Goal: Complete application form

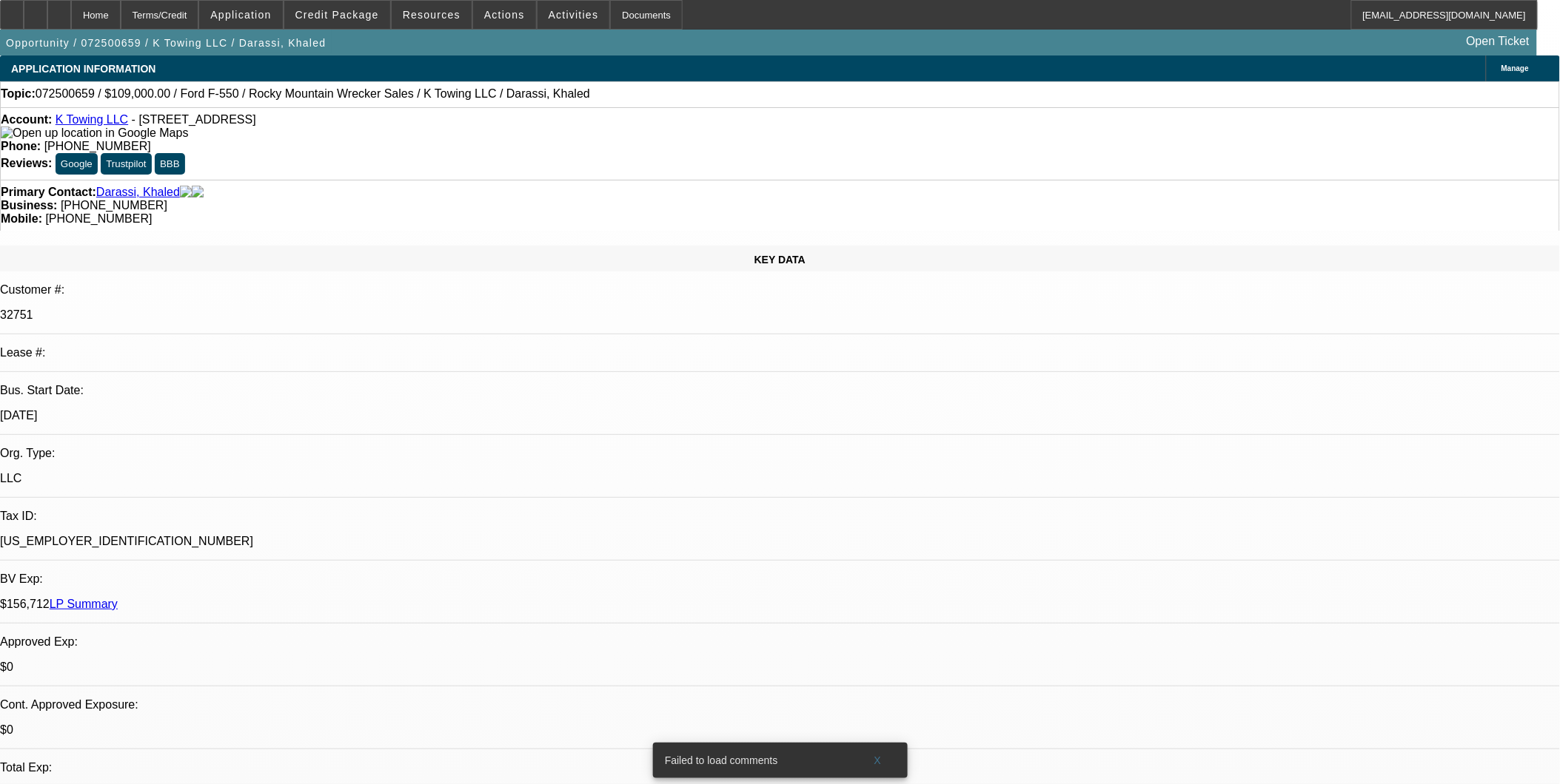
select select "0"
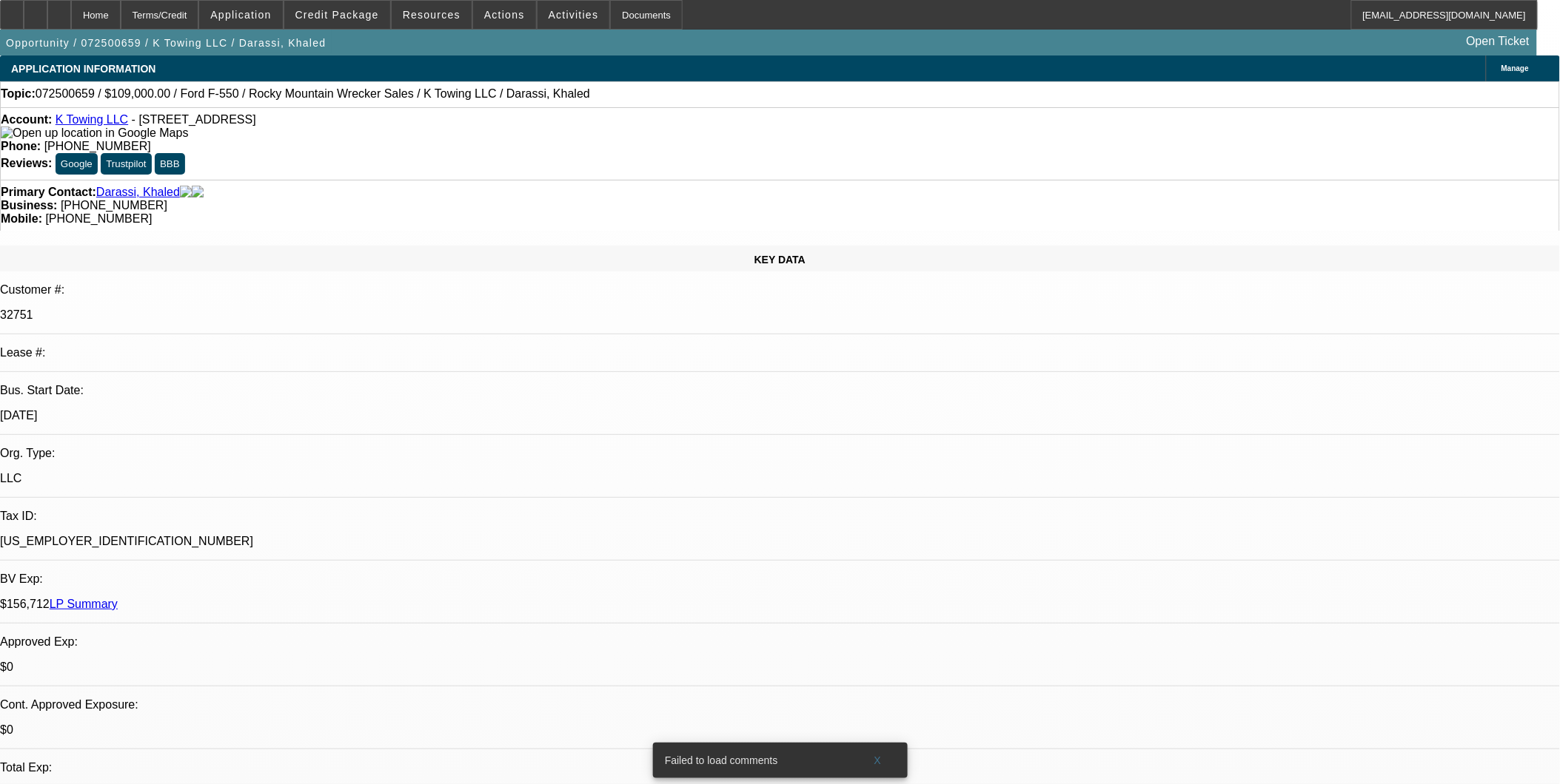
select select "0"
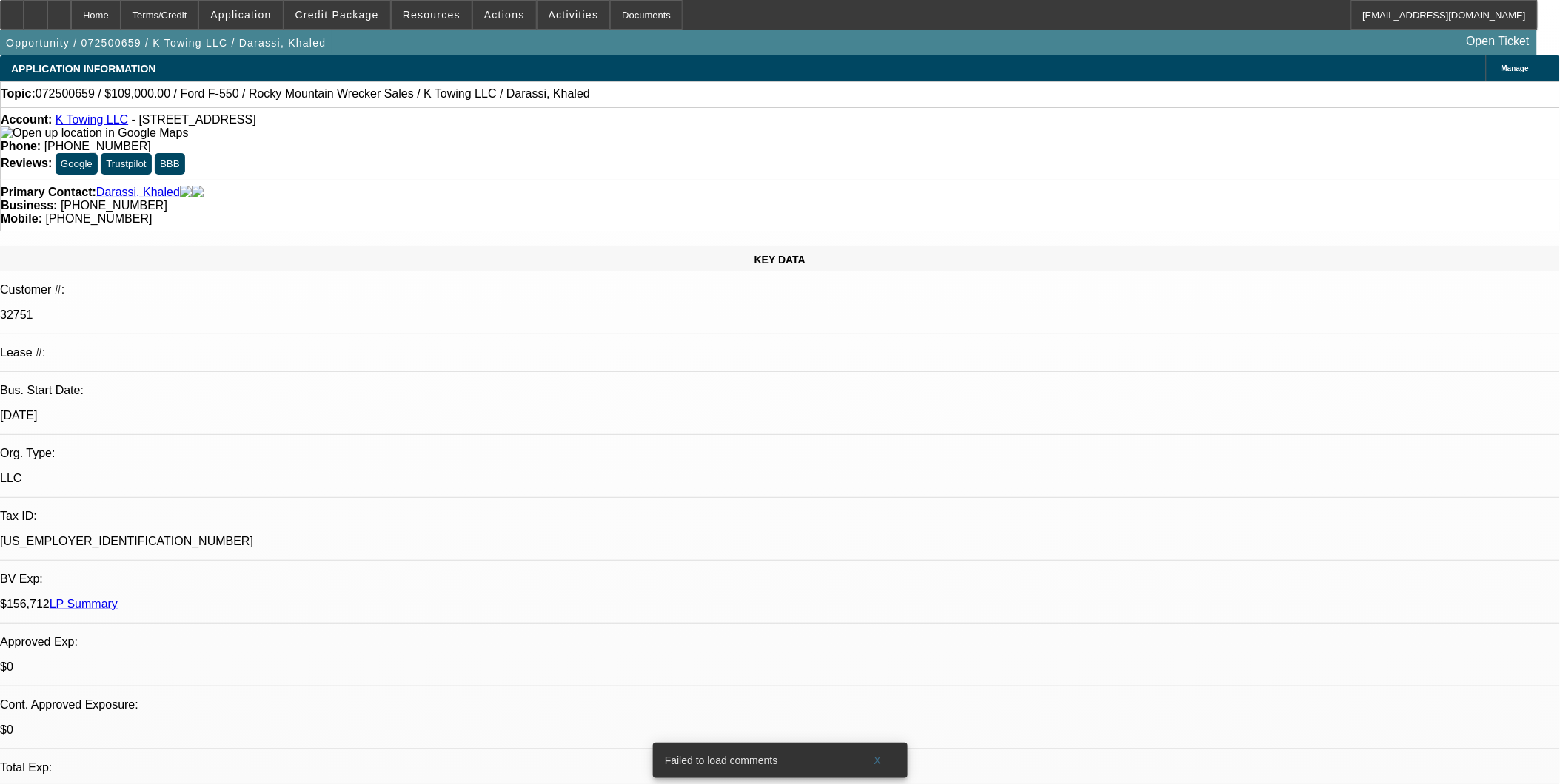
select select "0"
select select "1"
select select "2"
select select "6"
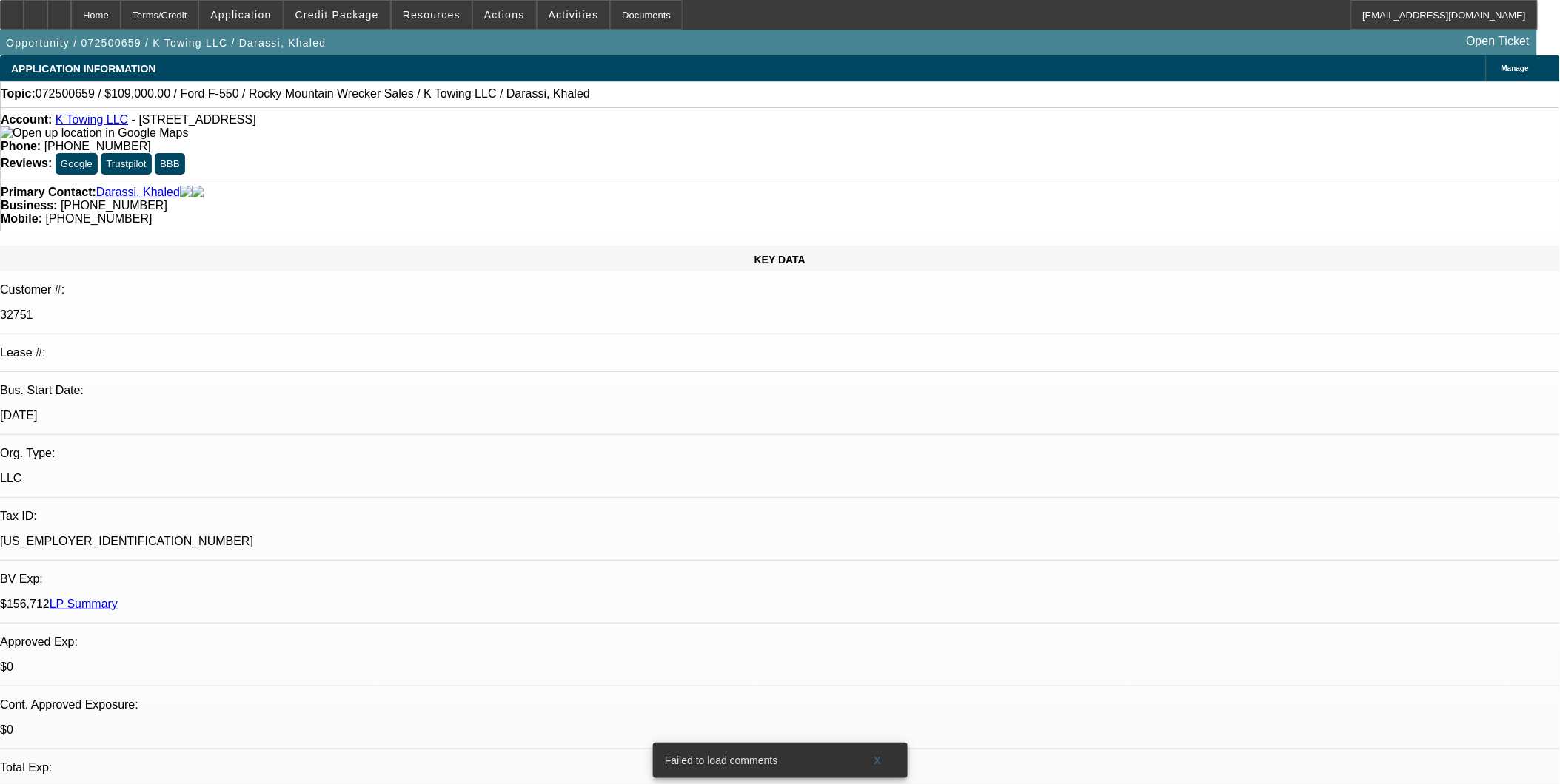
select select "1"
select select "2"
select select "6"
select select "1"
select select "2"
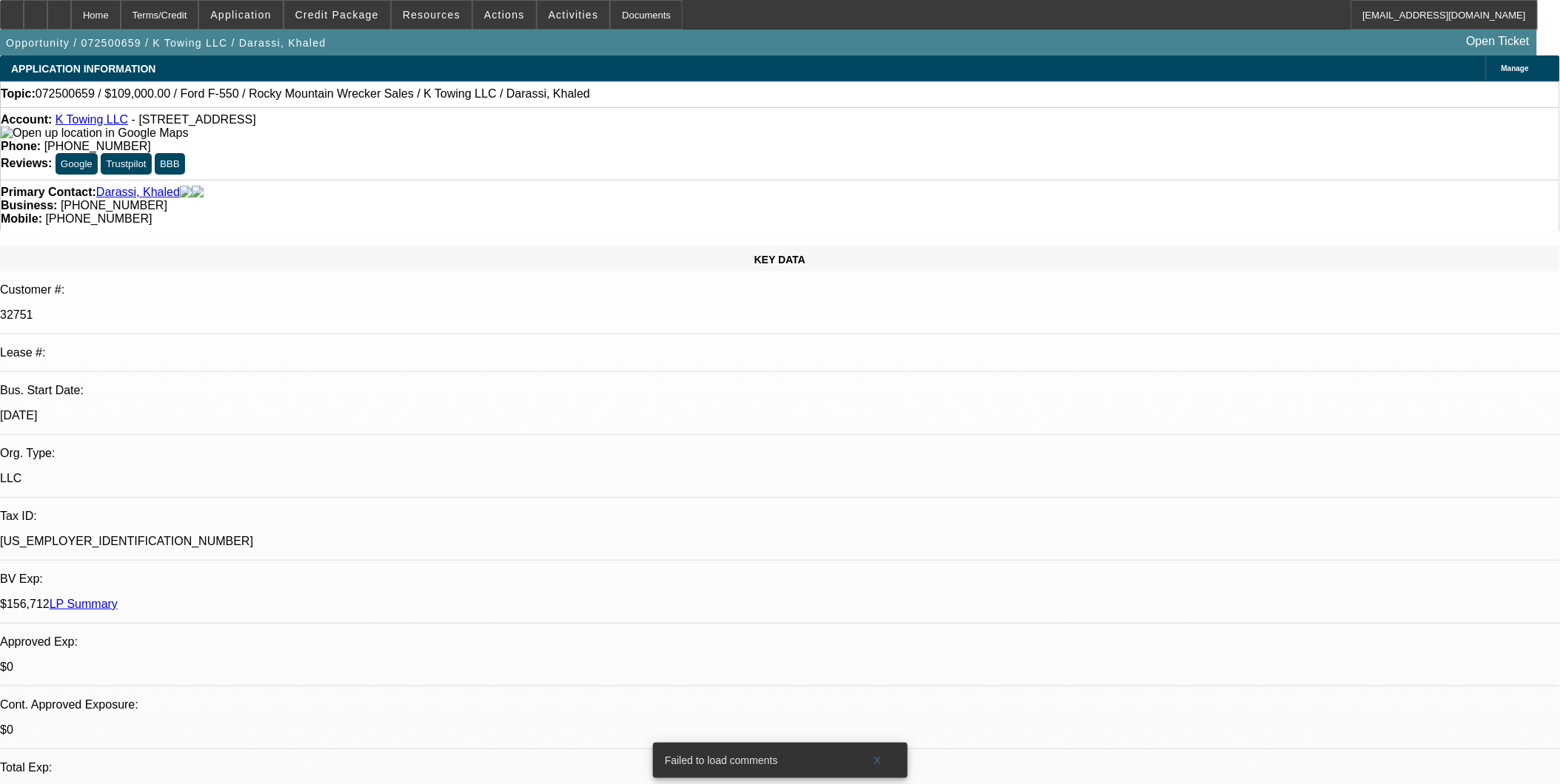
select select "6"
select select "1"
select select "6"
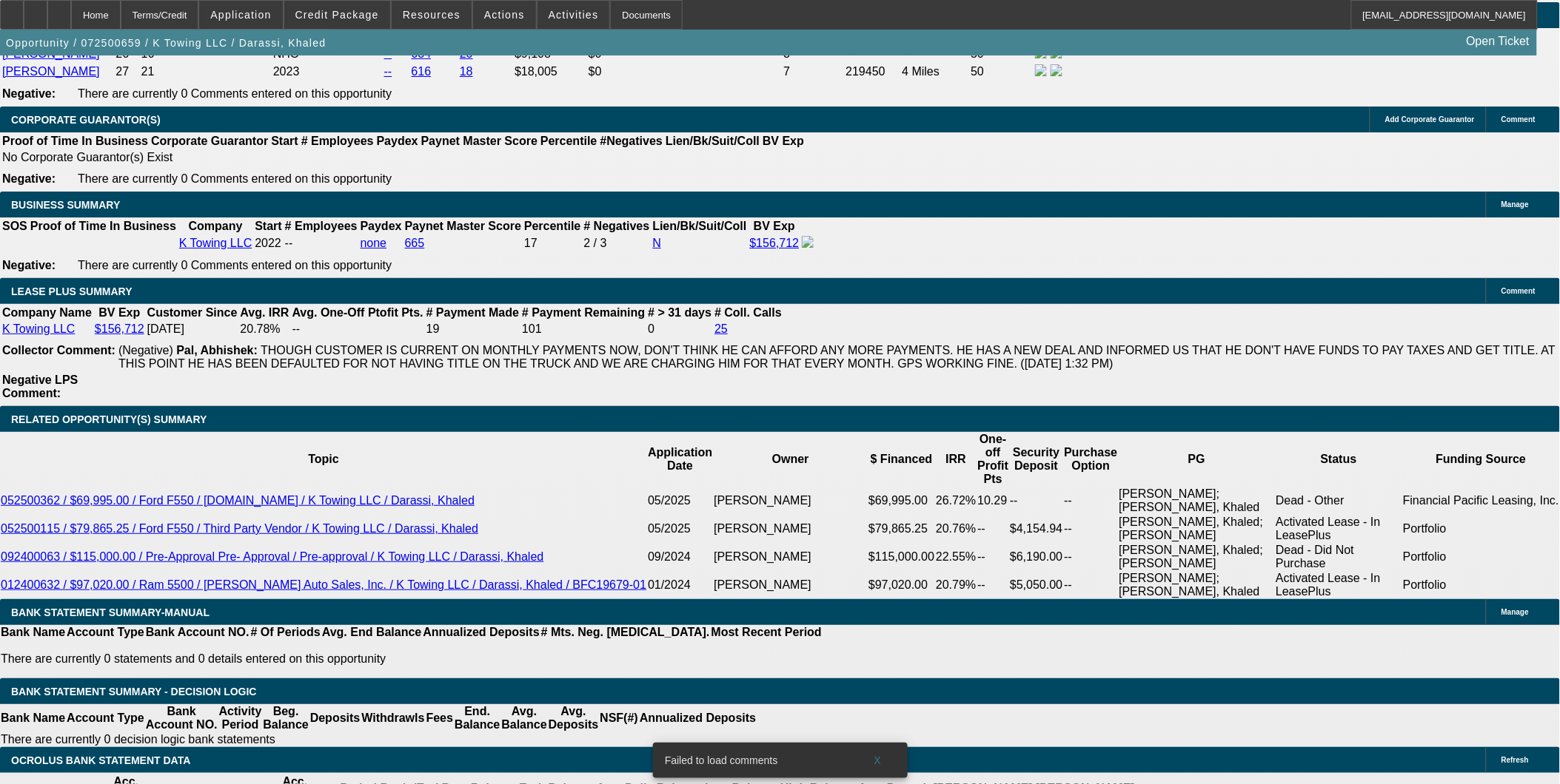
scroll to position [2548, 0]
